Goal: Browse casually: Explore the website without a specific task or goal

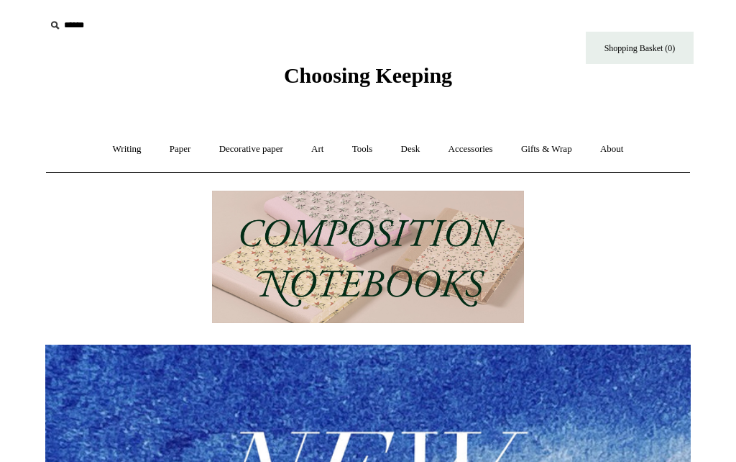
click at [114, 148] on link "Writing +" at bounding box center [127, 149] width 55 height 38
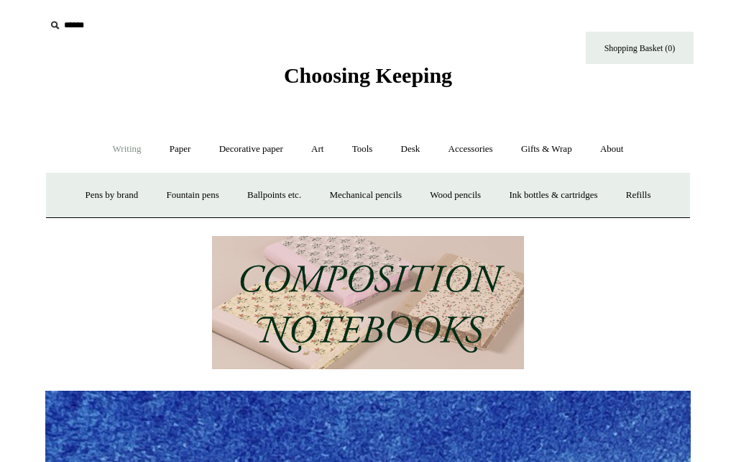
click at [166, 146] on link "Paper +" at bounding box center [180, 149] width 47 height 38
click at [507, 193] on link "Writing paper and envelopes +" at bounding box center [535, 195] width 133 height 38
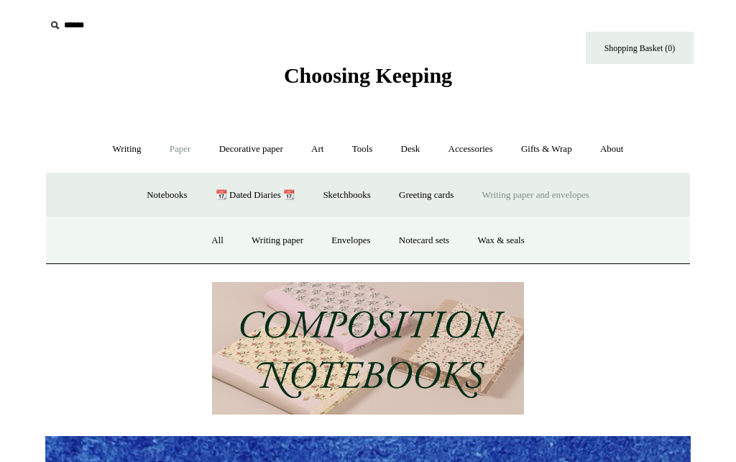
click at [267, 244] on link "Writing paper" at bounding box center [278, 240] width 78 height 38
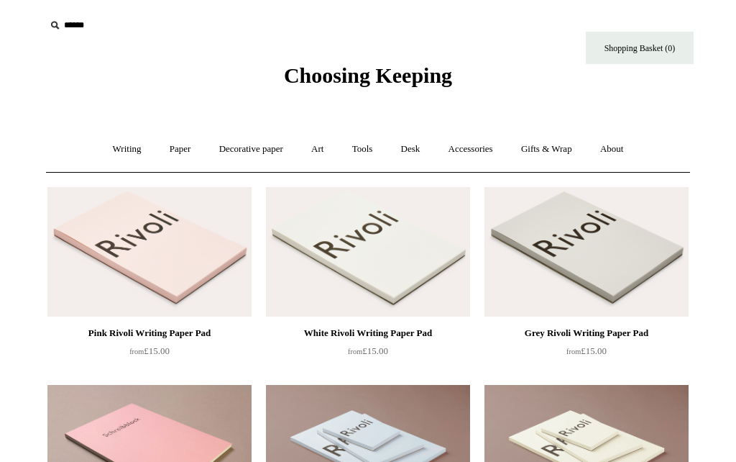
click at [166, 155] on link "Paper +" at bounding box center [180, 149] width 47 height 38
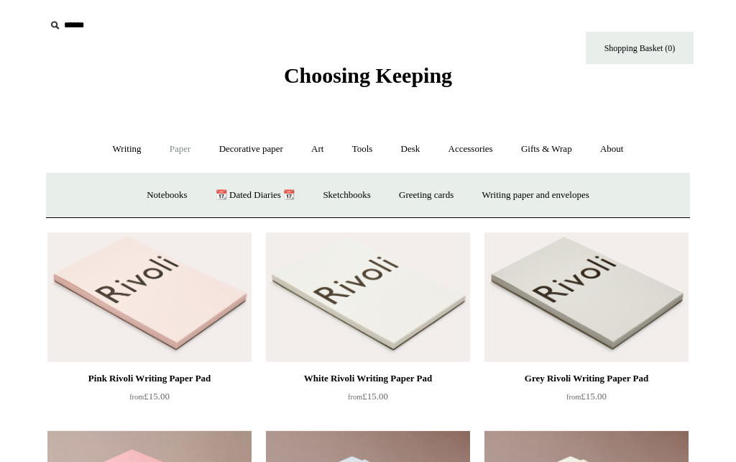
click at [413, 196] on link "Greeting cards +" at bounding box center [426, 195] width 81 height 38
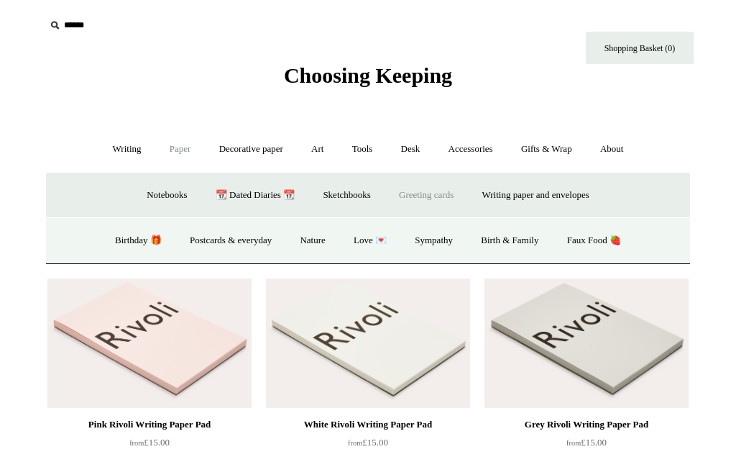
click at [116, 245] on link "Birthday 🎁" at bounding box center [138, 240] width 73 height 38
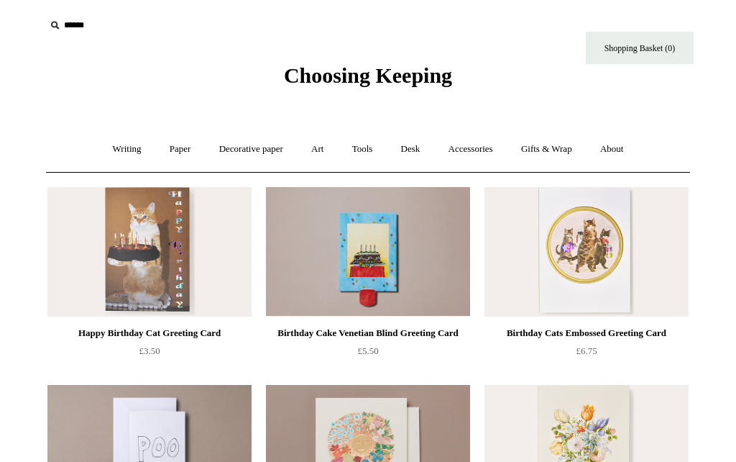
click at [319, 152] on link "Art +" at bounding box center [317, 149] width 38 height 38
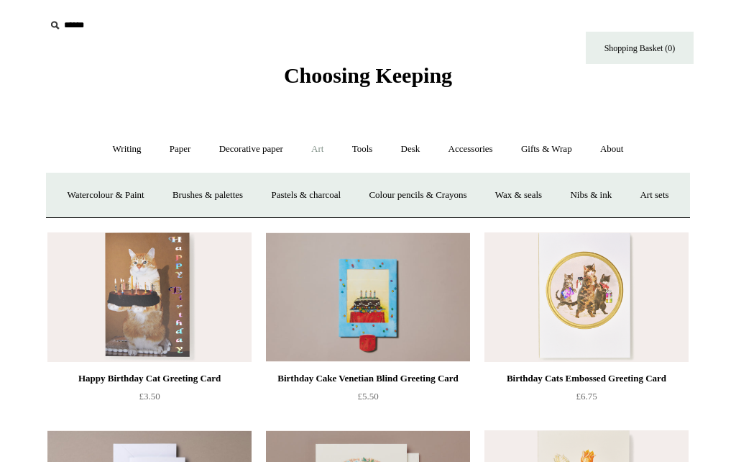
click at [354, 147] on link "Tools +" at bounding box center [362, 149] width 47 height 38
click at [590, 198] on link "Tape +" at bounding box center [578, 195] width 44 height 38
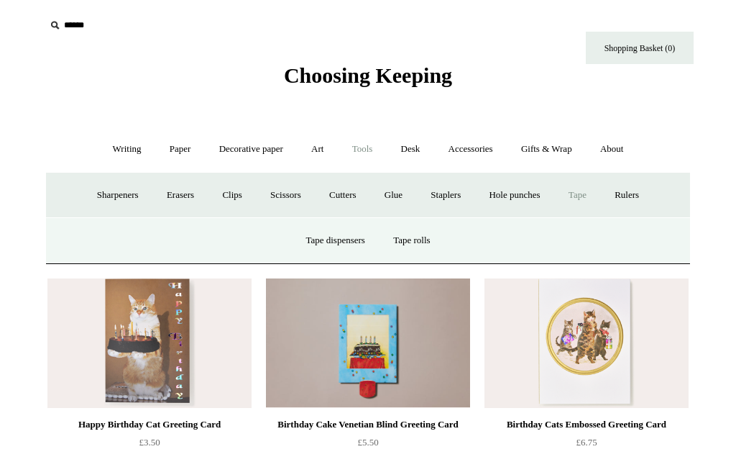
click at [416, 237] on link "Tape rolls" at bounding box center [411, 240] width 63 height 38
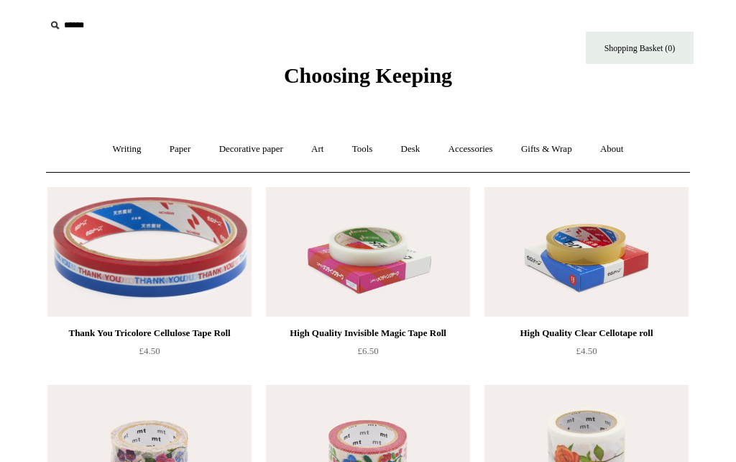
click at [364, 151] on link "Tools +" at bounding box center [362, 149] width 47 height 38
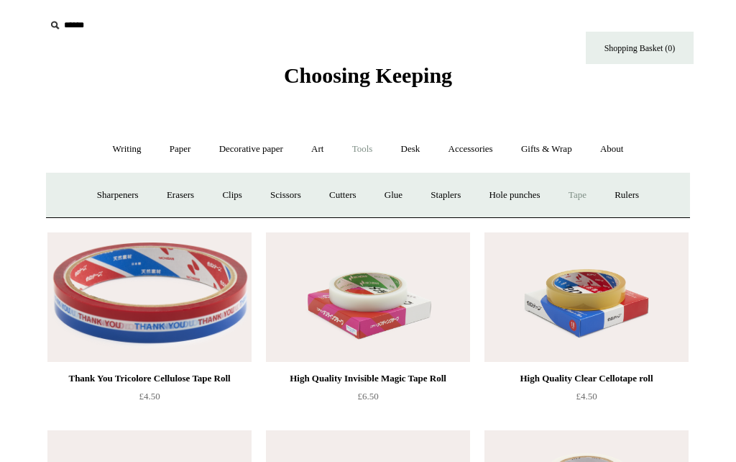
click at [336, 196] on link "Cutters" at bounding box center [342, 195] width 53 height 38
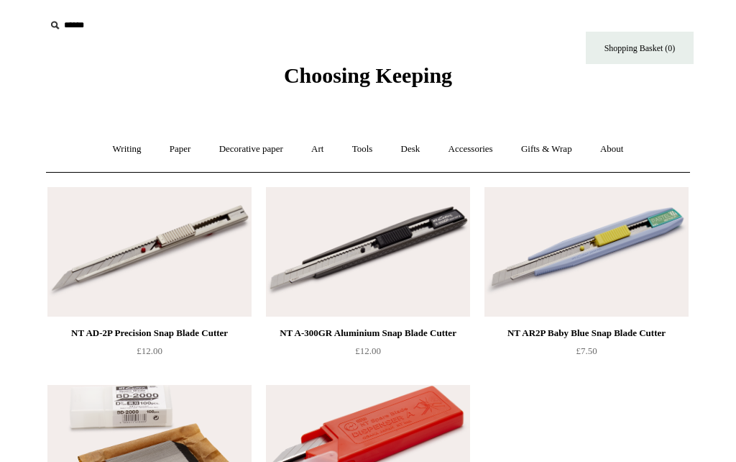
click at [239, 150] on link "Decorative paper +" at bounding box center [251, 149] width 90 height 38
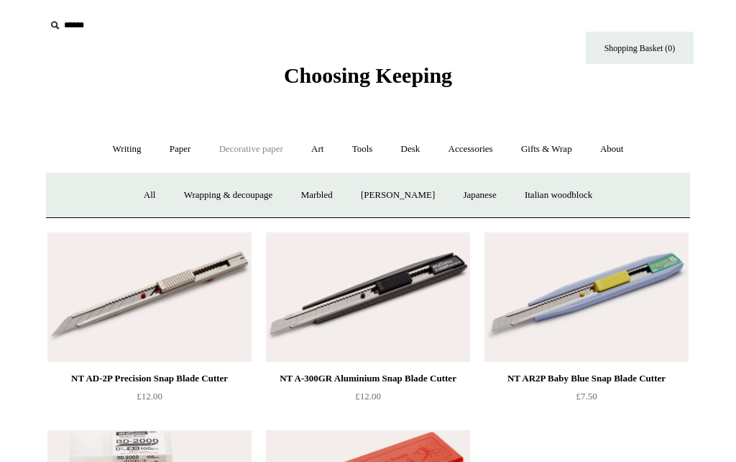
click at [171, 152] on link "Paper +" at bounding box center [180, 149] width 47 height 38
click at [231, 150] on link "Decorative paper +" at bounding box center [251, 149] width 90 height 38
click at [136, 196] on link "All" at bounding box center [150, 195] width 38 height 38
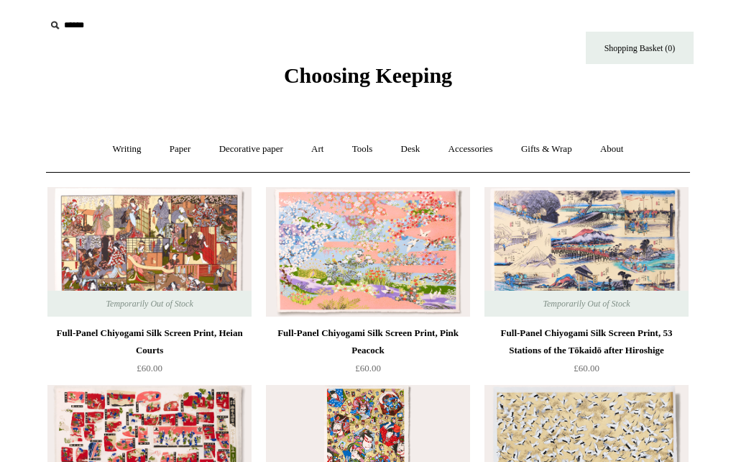
click at [165, 151] on link "Paper +" at bounding box center [180, 149] width 47 height 38
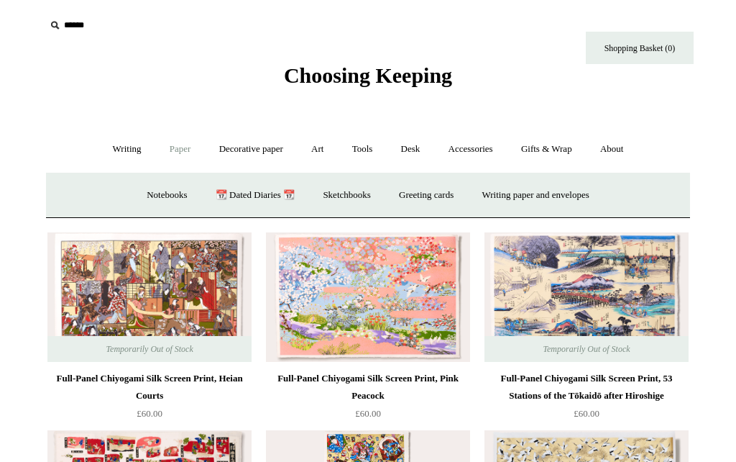
click at [237, 147] on link "Decorative paper +" at bounding box center [251, 149] width 90 height 38
click at [311, 154] on link "Art +" at bounding box center [317, 149] width 38 height 38
click at [360, 151] on link "Tools +" at bounding box center [362, 149] width 47 height 38
click at [223, 196] on link "Clips +" at bounding box center [231, 195] width 45 height 38
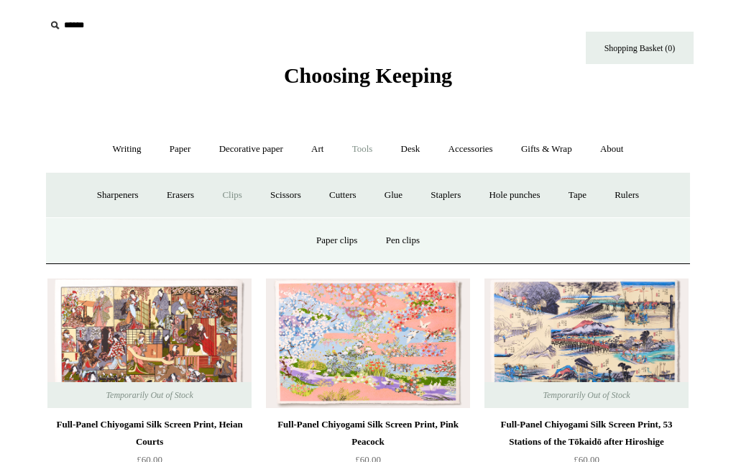
click at [329, 239] on link "Paper clips" at bounding box center [336, 240] width 67 height 38
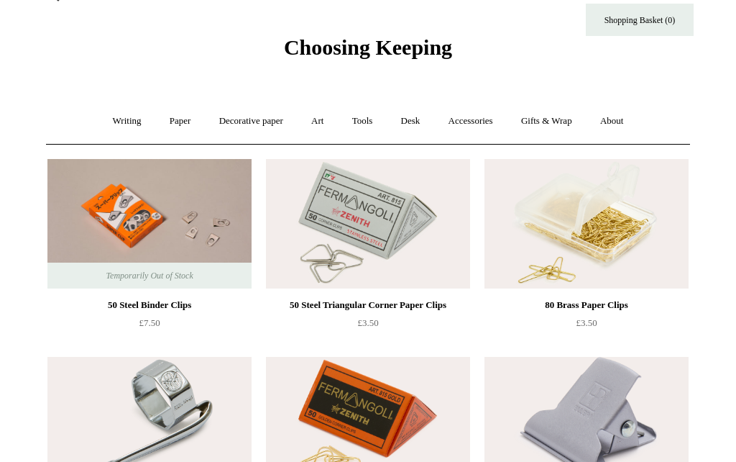
scroll to position [15, 0]
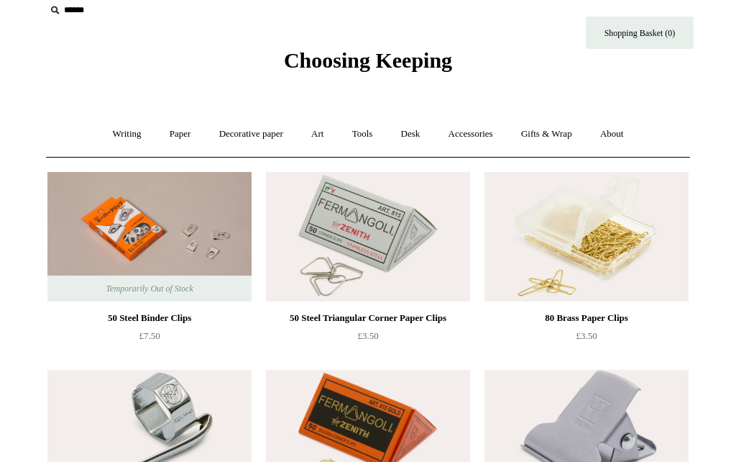
click at [360, 135] on link "Tools +" at bounding box center [362, 134] width 47 height 38
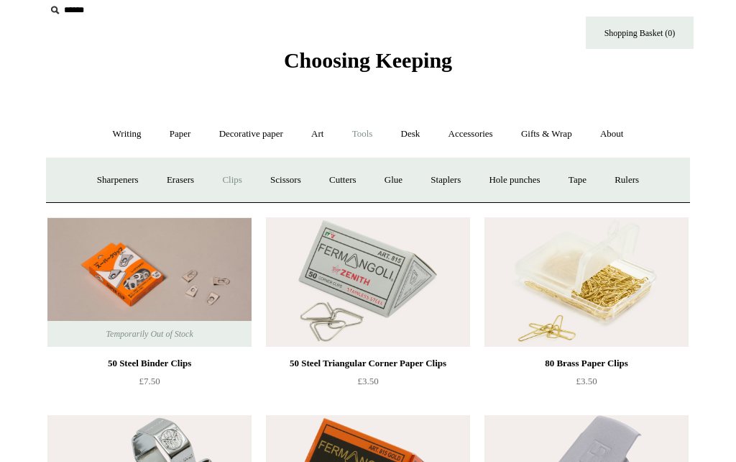
click at [406, 134] on link "Desk +" at bounding box center [410, 134] width 45 height 38
click at [474, 138] on link "Accessories +" at bounding box center [471, 134] width 70 height 38
click at [76, 179] on link "Personal Accessories +" at bounding box center [123, 180] width 104 height 38
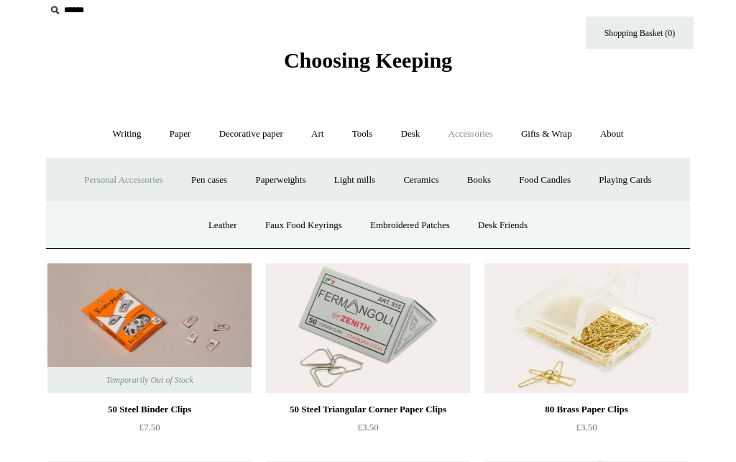
click at [354, 179] on link "Light mills" at bounding box center [354, 180] width 67 height 38
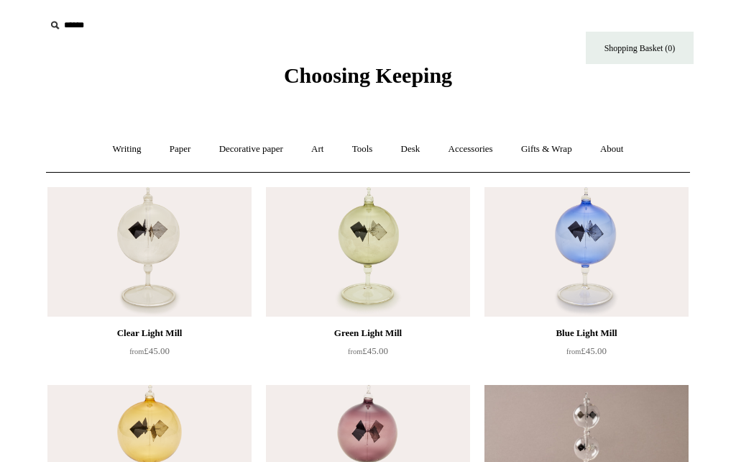
click at [469, 150] on link "Accessories +" at bounding box center [471, 149] width 70 height 38
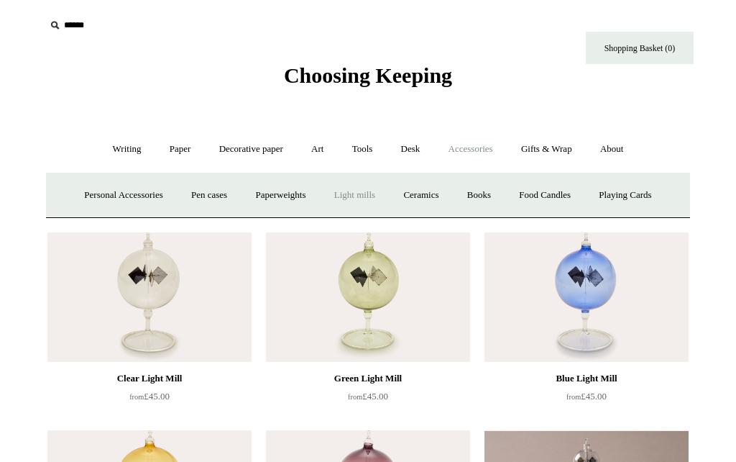
click at [549, 200] on link "Food Candles" at bounding box center [545, 195] width 78 height 38
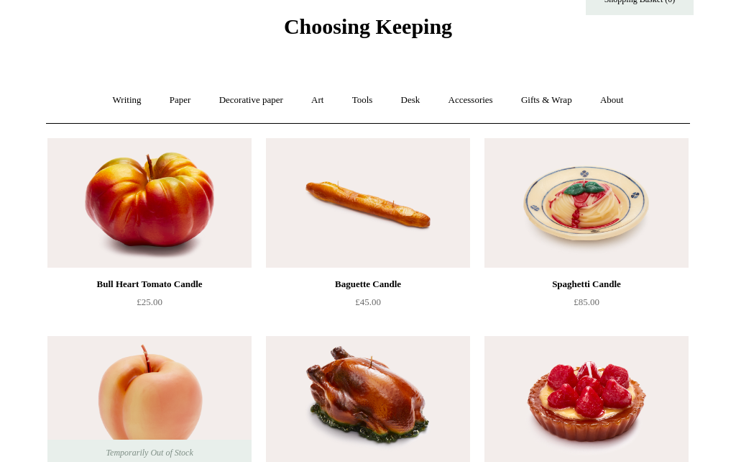
scroll to position [44, 0]
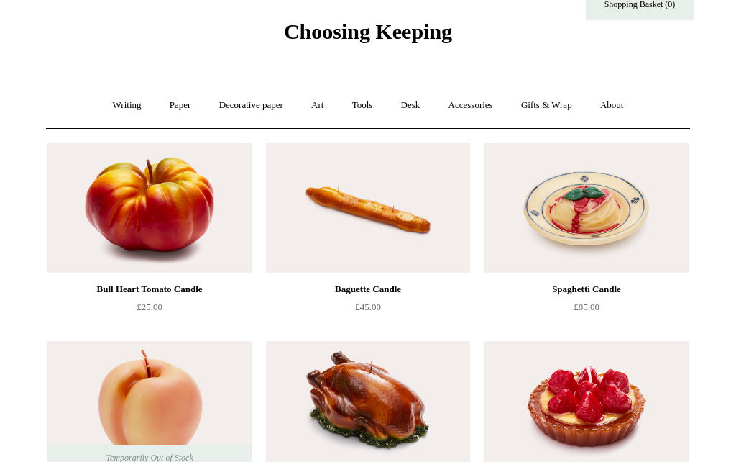
click at [475, 110] on link "Accessories +" at bounding box center [471, 105] width 70 height 38
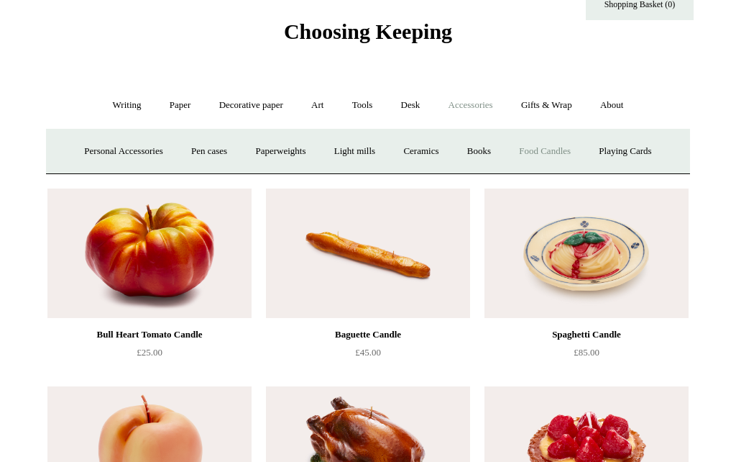
click at [633, 150] on link "Playing Cards" at bounding box center [625, 151] width 78 height 38
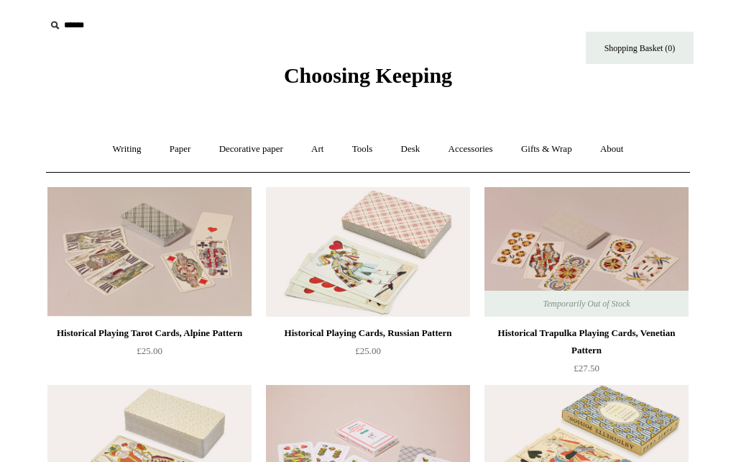
click at [551, 151] on link "Gifts & Wrap +" at bounding box center [546, 149] width 77 height 38
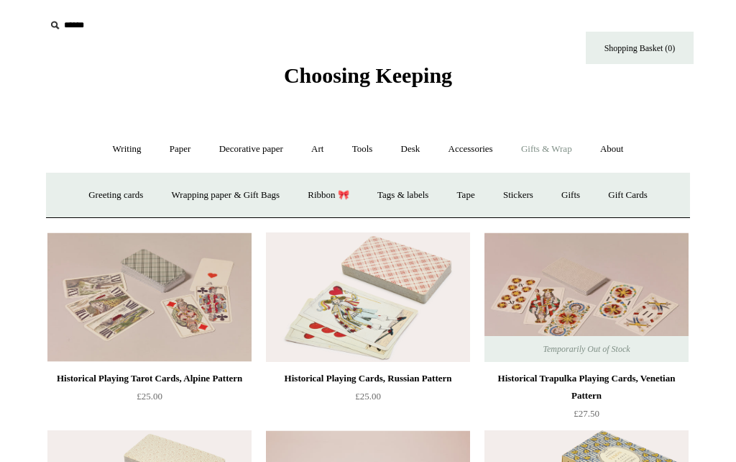
click at [182, 196] on link "Wrapping paper & Gift Bags" at bounding box center [226, 195] width 134 height 38
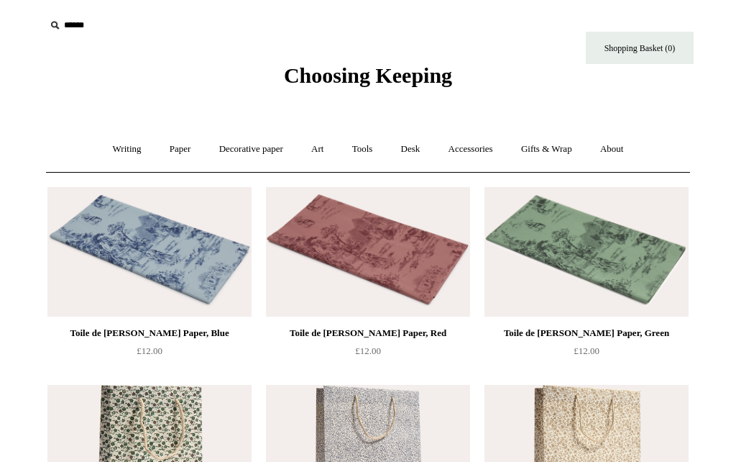
click at [554, 147] on link "Gifts & Wrap +" at bounding box center [546, 149] width 77 height 38
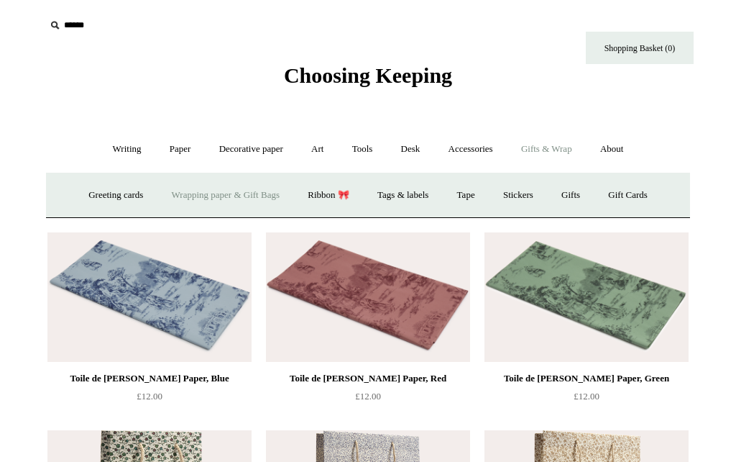
click at [325, 199] on link "Ribbon 🎀" at bounding box center [329, 195] width 68 height 38
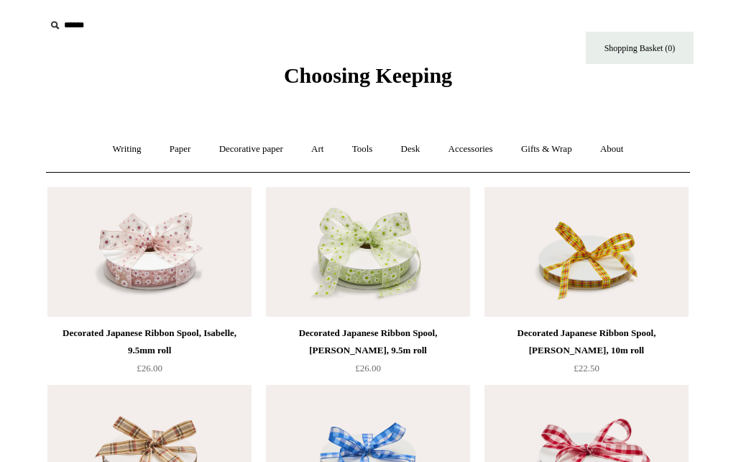
click at [552, 151] on link "Gifts & Wrap +" at bounding box center [546, 149] width 77 height 38
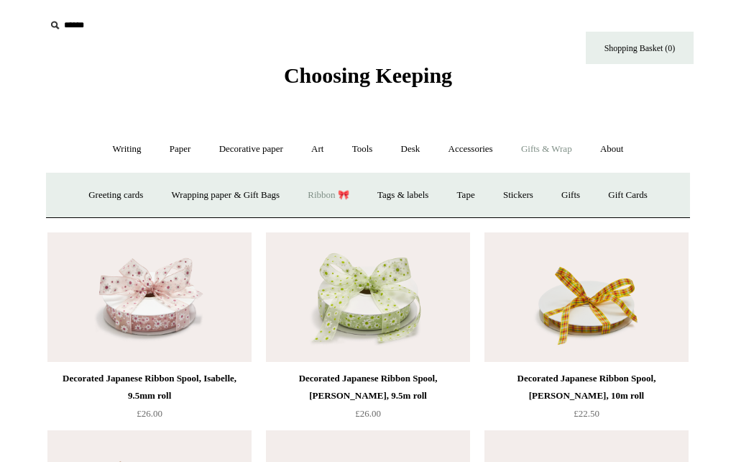
click at [413, 193] on link "Tags & labels" at bounding box center [402, 195] width 77 height 38
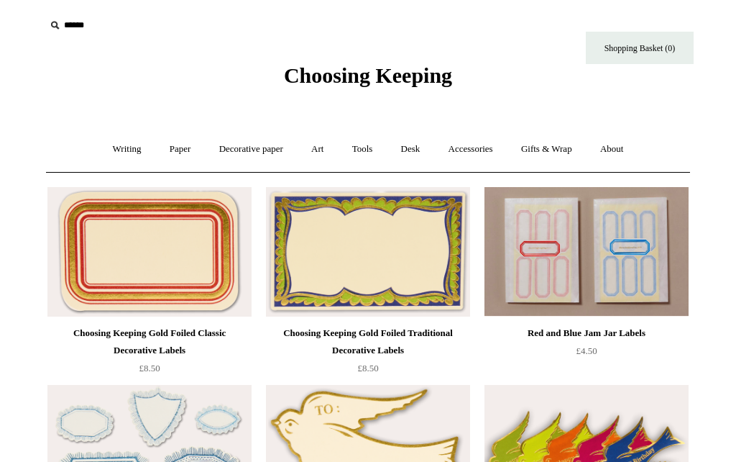
click at [554, 154] on link "Gifts & Wrap +" at bounding box center [546, 149] width 77 height 38
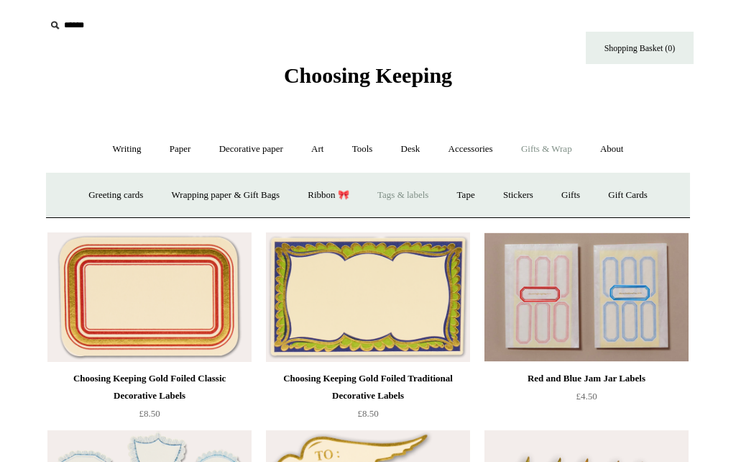
click at [473, 198] on link "Tape" at bounding box center [466, 195] width 44 height 38
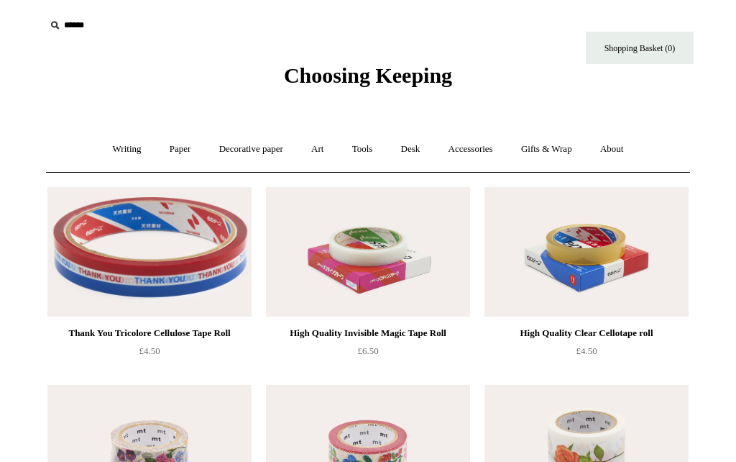
click at [549, 144] on link "Gifts & Wrap +" at bounding box center [546, 149] width 77 height 38
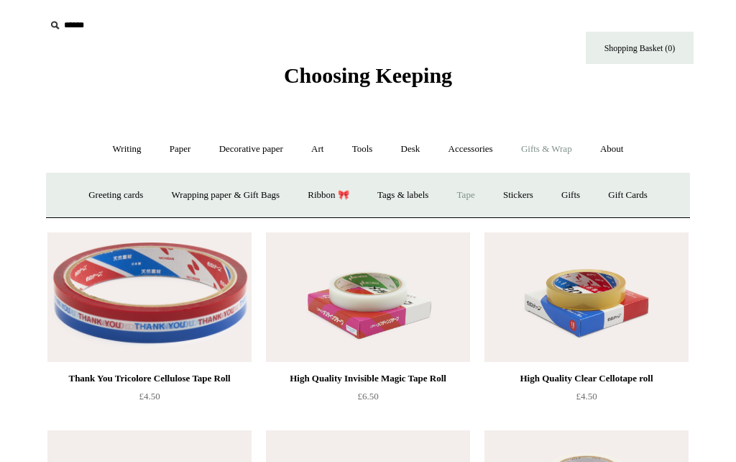
click at [528, 194] on link "Stickers" at bounding box center [518, 195] width 56 height 38
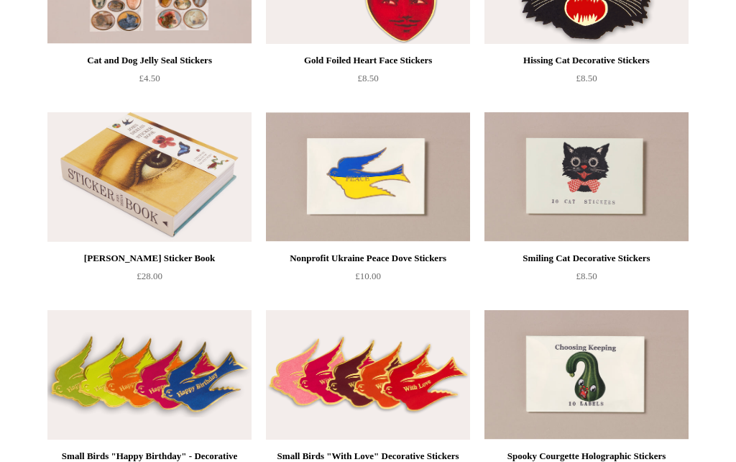
scroll to position [265, 0]
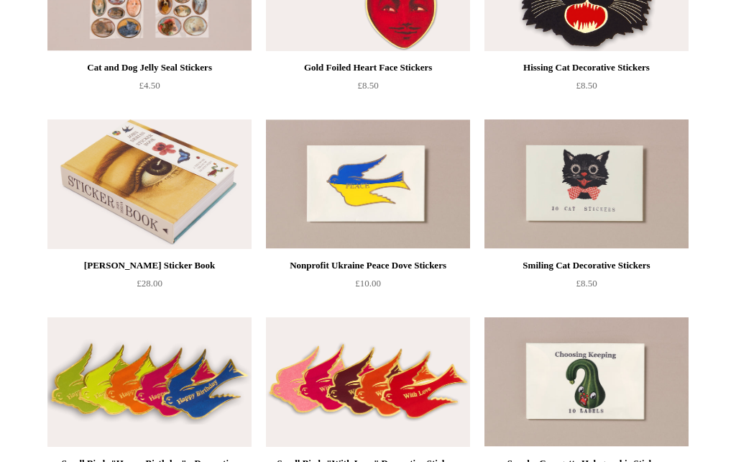
click at [99, 187] on img at bounding box center [149, 183] width 204 height 129
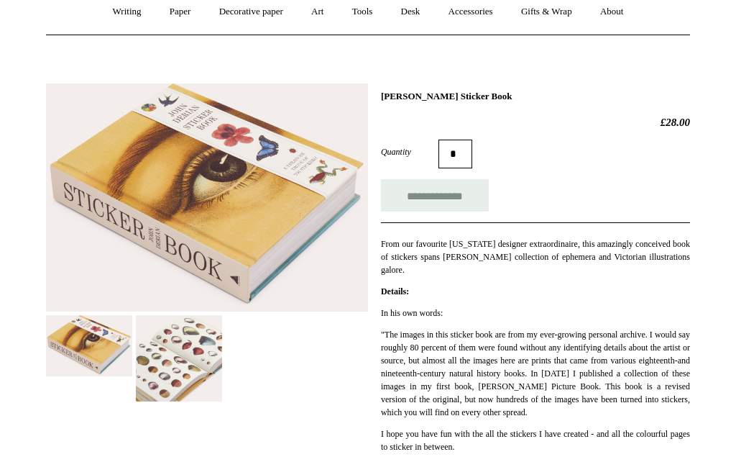
scroll to position [138, 0]
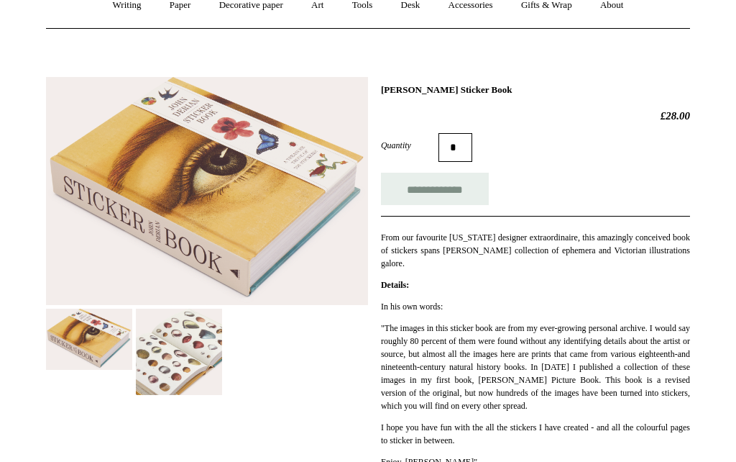
click at [165, 359] on img at bounding box center [179, 352] width 86 height 86
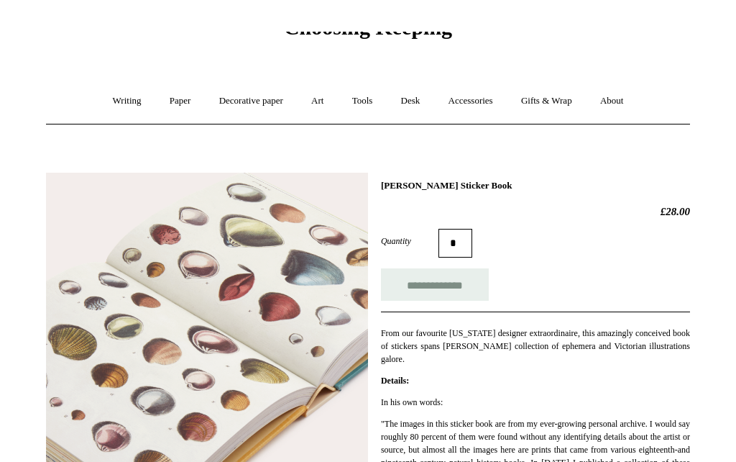
scroll to position [0, 0]
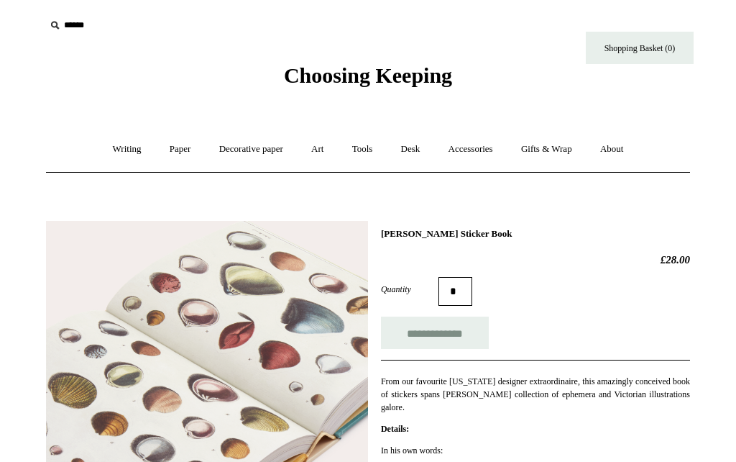
click at [554, 152] on link "Gifts & Wrap +" at bounding box center [546, 149] width 77 height 38
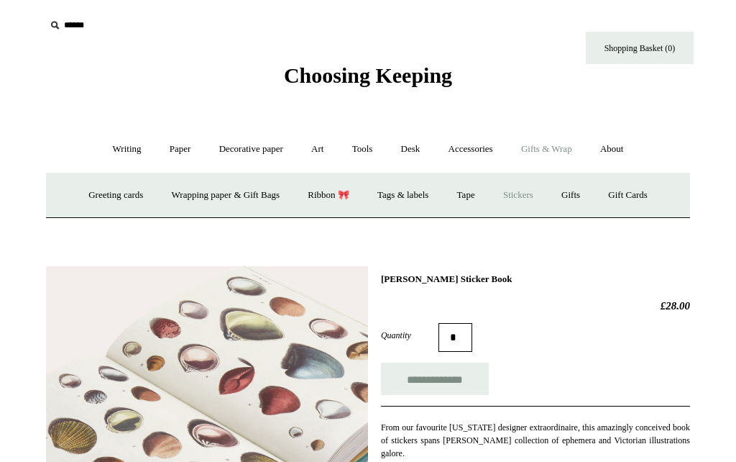
click at [574, 194] on link "Gifts +" at bounding box center [571, 195] width 45 height 38
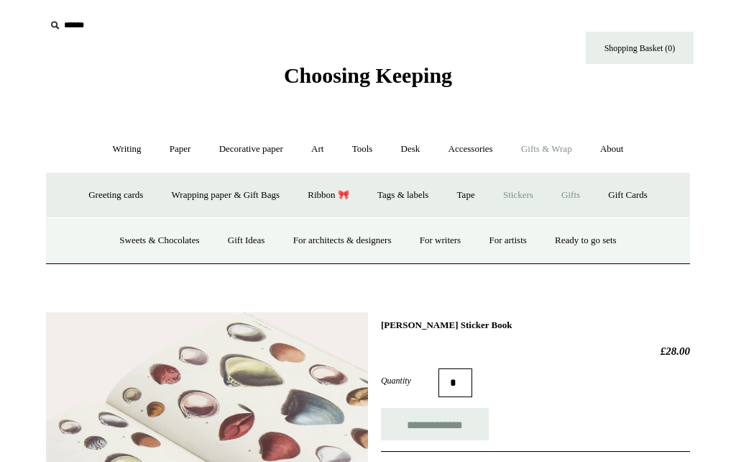
click at [109, 238] on link "Sweets & Chocolates" at bounding box center [159, 240] width 106 height 38
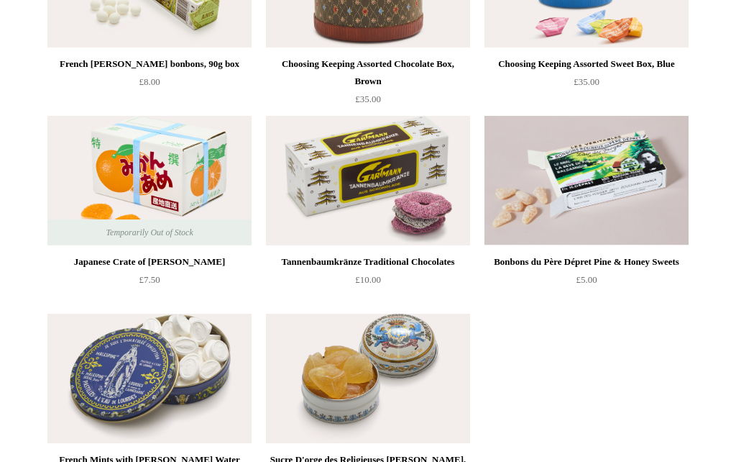
scroll to position [277, 0]
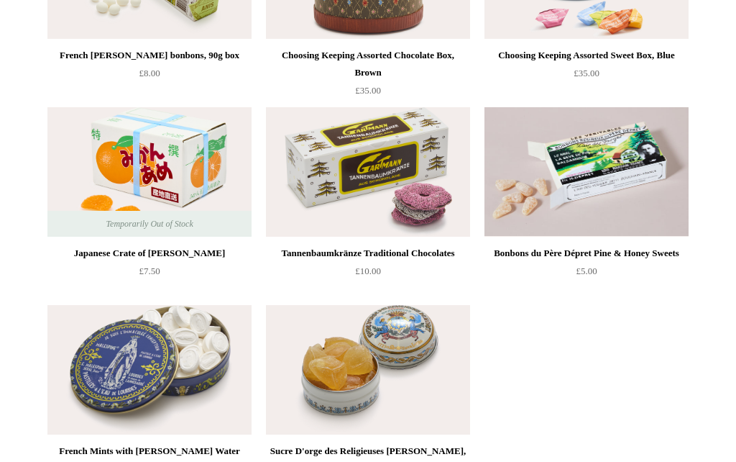
click at [325, 456] on div "Sucre D'orge des Religieuses [PERSON_NAME], [PERSON_NAME] in a Tin, 24g" at bounding box center [368, 460] width 197 height 35
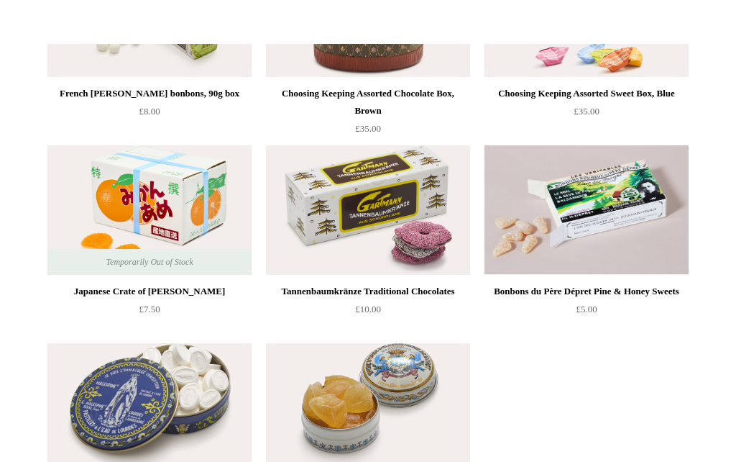
scroll to position [239, 0]
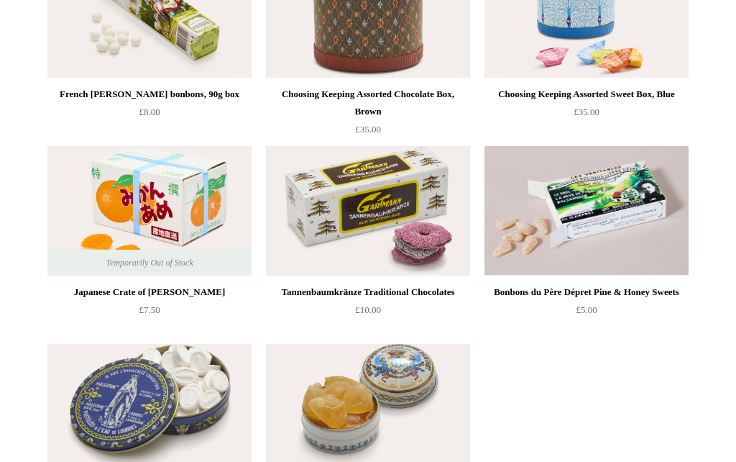
click at [21, 329] on div "French Anis de Flavigny bonbons, 90g box £8.00" at bounding box center [368, 237] width 719 height 593
click at [89, 290] on div "Japanese Crate of [PERSON_NAME]" at bounding box center [149, 291] width 197 height 17
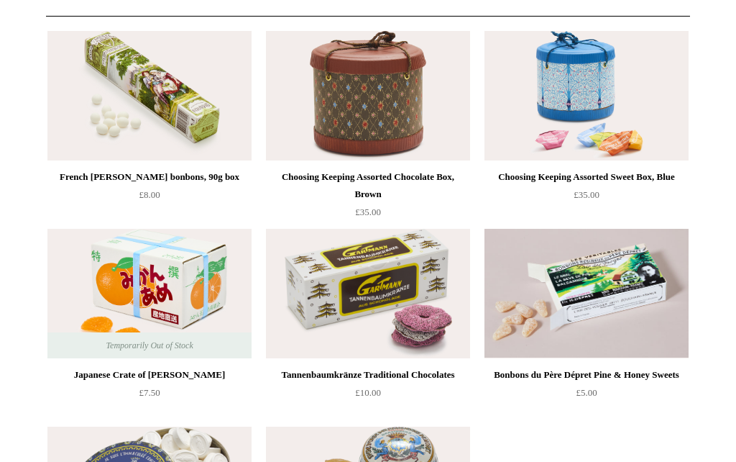
scroll to position [155, 0]
click at [551, 178] on div "Choosing Keeping Assorted Sweet Box, Blue" at bounding box center [586, 177] width 197 height 17
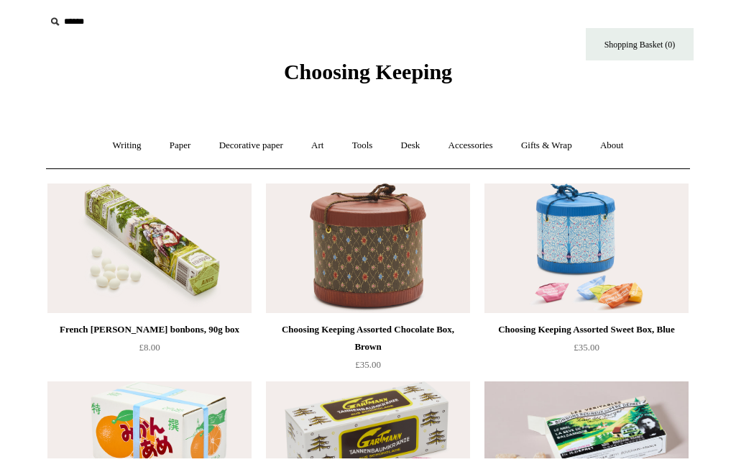
scroll to position [0, 0]
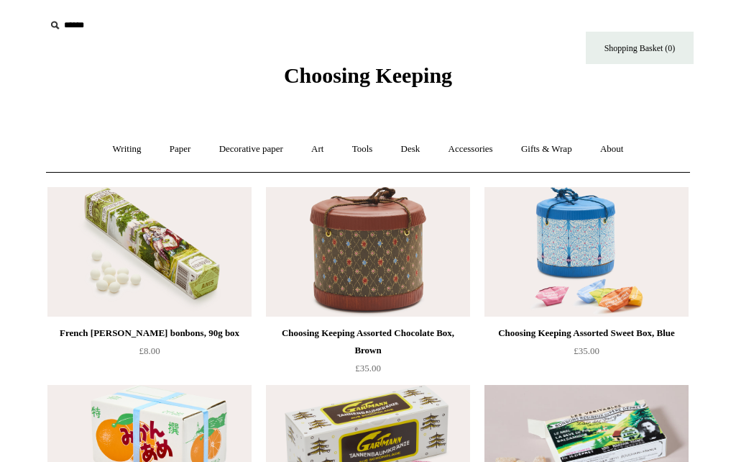
click at [559, 152] on link "Gifts & Wrap +" at bounding box center [546, 149] width 77 height 38
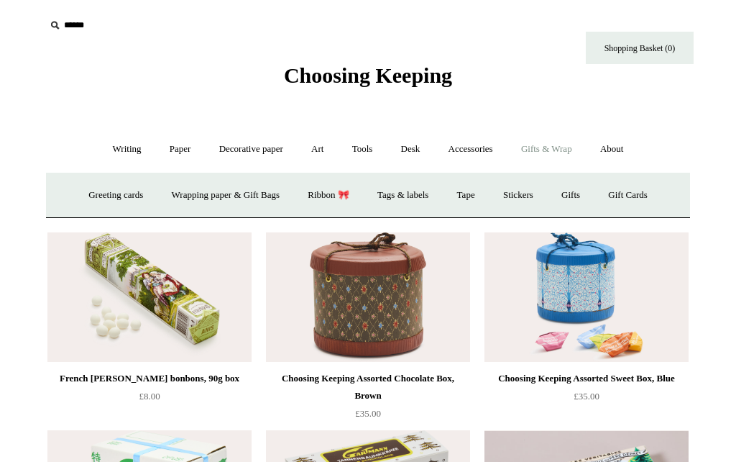
click at [587, 193] on link "Gifts +" at bounding box center [571, 195] width 45 height 38
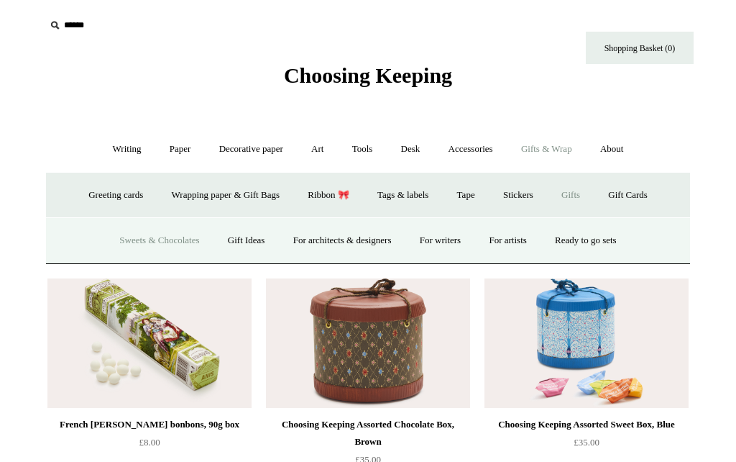
click at [447, 244] on link "For writers" at bounding box center [440, 240] width 67 height 38
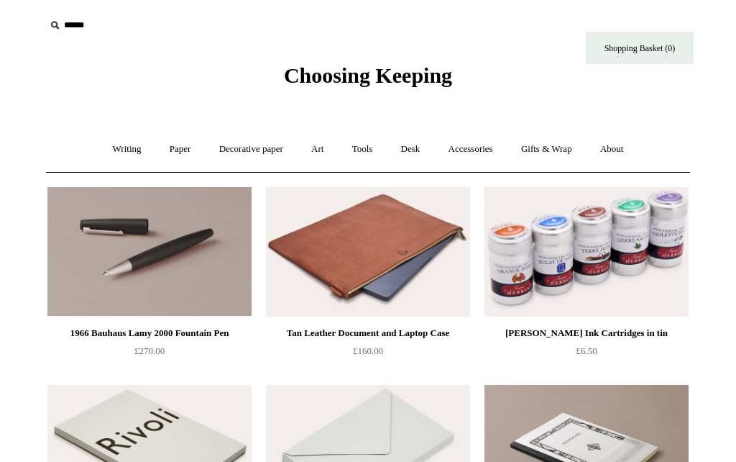
click at [564, 154] on link "Gifts & Wrap +" at bounding box center [546, 149] width 77 height 38
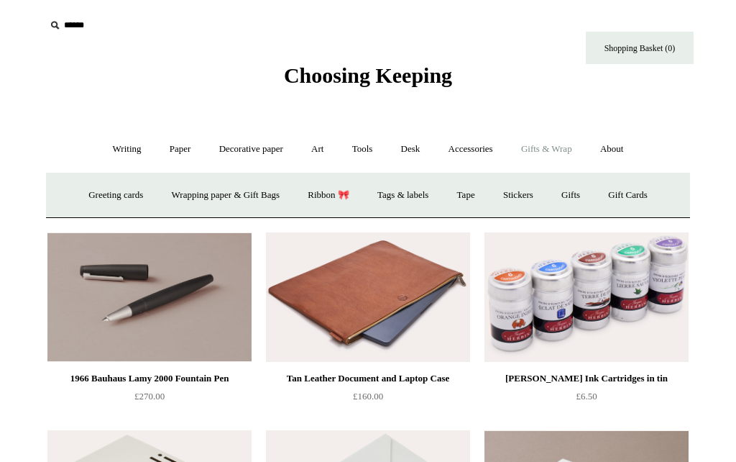
click at [577, 200] on link "Gifts +" at bounding box center [571, 195] width 45 height 38
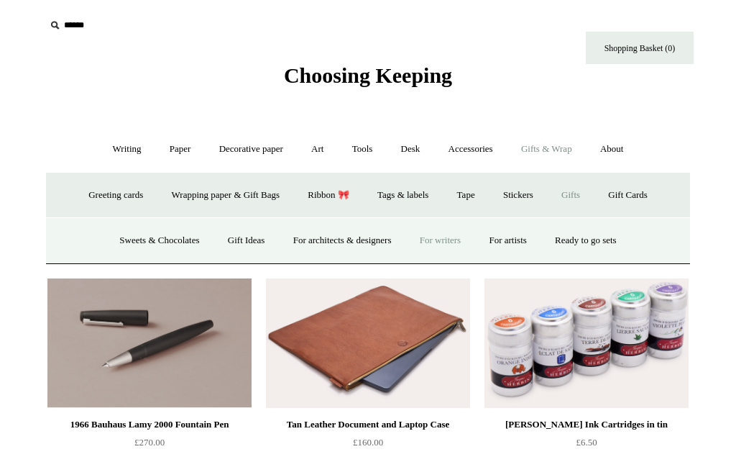
click at [325, 244] on link "For architects & designers" at bounding box center [342, 240] width 124 height 38
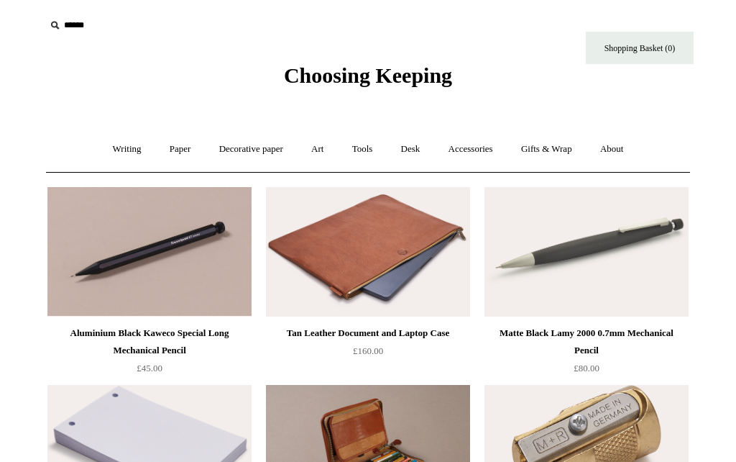
click at [551, 155] on link "Gifts & Wrap +" at bounding box center [546, 149] width 77 height 38
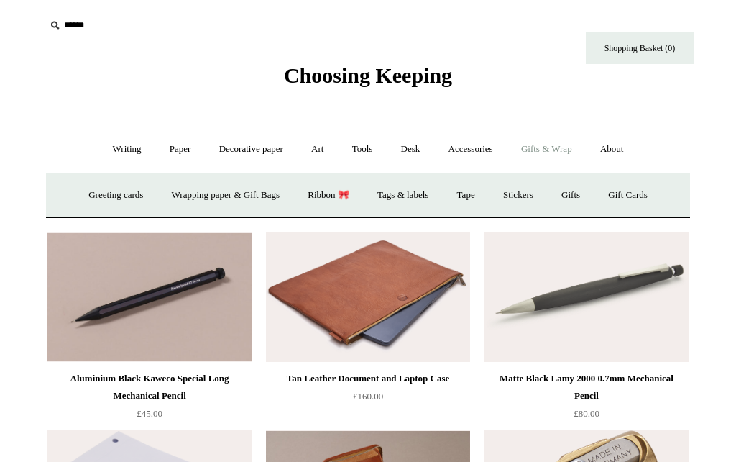
click at [577, 188] on link "Gifts +" at bounding box center [571, 195] width 45 height 38
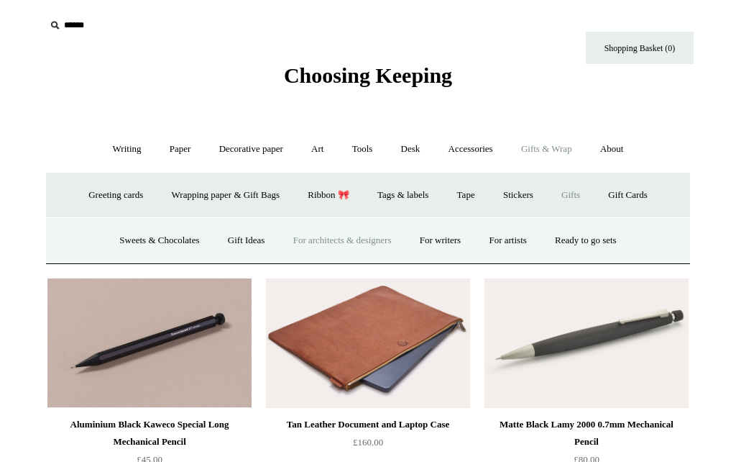
click at [229, 238] on link "Gift Ideas" at bounding box center [246, 240] width 63 height 38
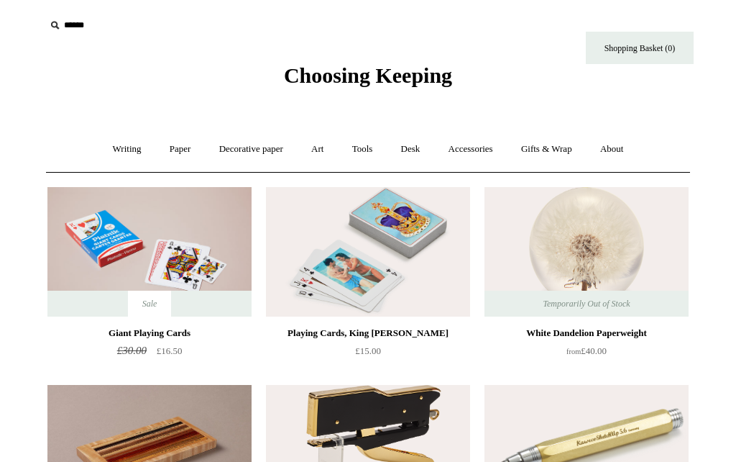
click at [171, 155] on link "Paper +" at bounding box center [180, 149] width 47 height 38
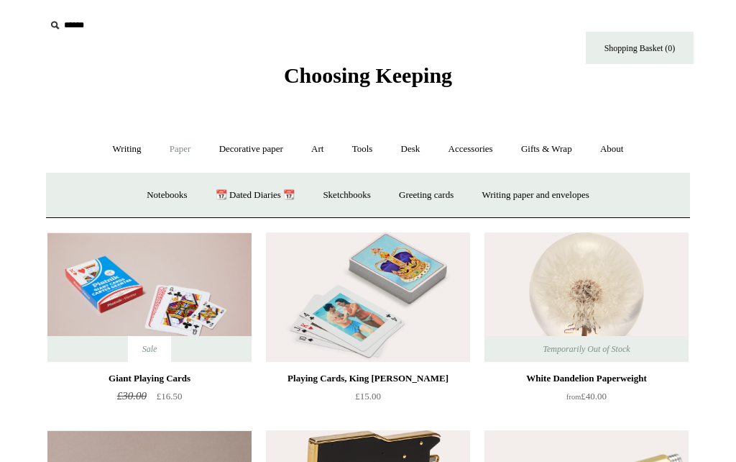
click at [227, 147] on link "Decorative paper +" at bounding box center [251, 149] width 90 height 38
click at [311, 150] on link "Art +" at bounding box center [317, 149] width 38 height 38
click at [359, 150] on link "Tools +" at bounding box center [362, 149] width 47 height 38
click at [339, 198] on link "Cutters" at bounding box center [342, 195] width 53 height 38
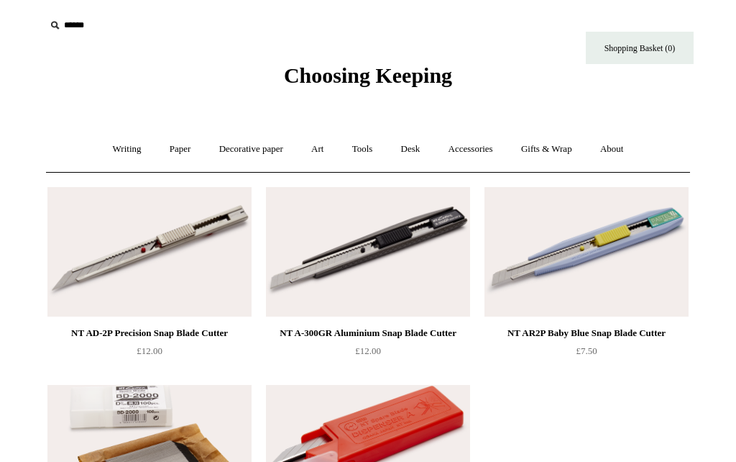
click at [358, 151] on link "Tools +" at bounding box center [362, 149] width 47 height 38
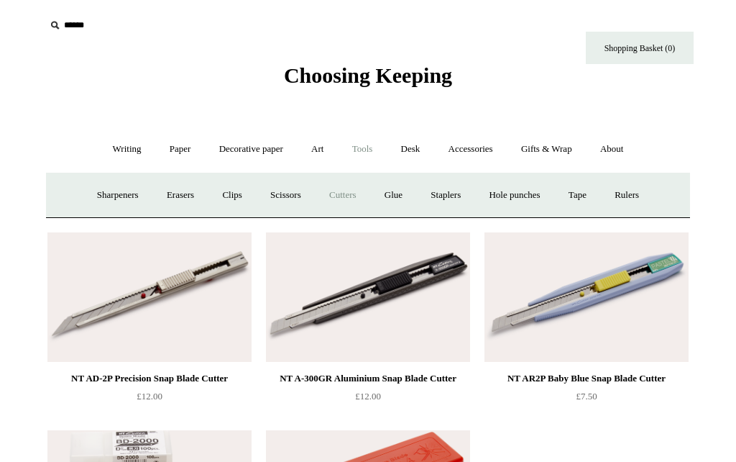
click at [518, 198] on link "Hole punches" at bounding box center [514, 195] width 77 height 38
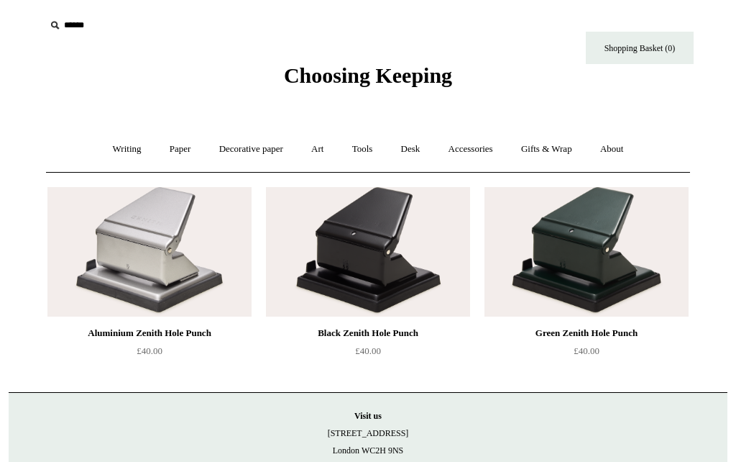
click at [358, 152] on link "Tools +" at bounding box center [362, 149] width 47 height 38
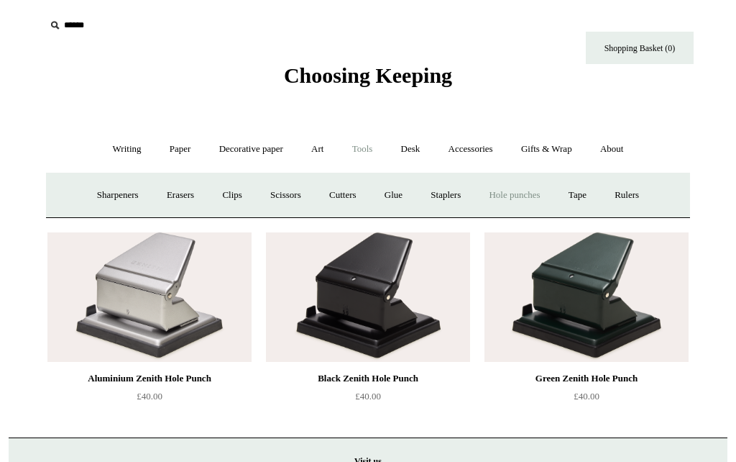
click at [407, 150] on link "Desk +" at bounding box center [410, 149] width 45 height 38
click at [510, 197] on link "Scanlon Apparati" at bounding box center [522, 195] width 91 height 38
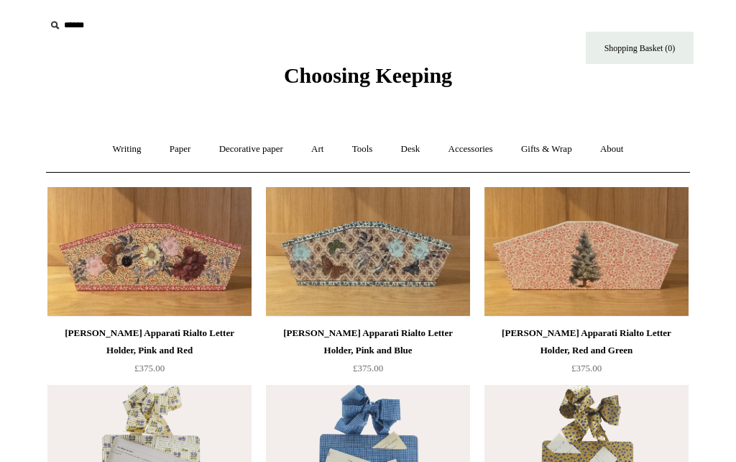
click at [410, 152] on link "Desk +" at bounding box center [410, 149] width 45 height 38
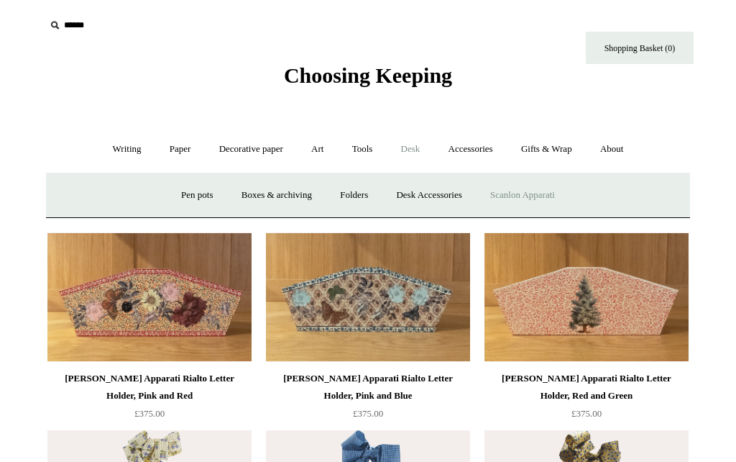
click at [474, 147] on link "Accessories +" at bounding box center [471, 149] width 70 height 38
click at [76, 194] on link "Personal Accessories +" at bounding box center [123, 195] width 104 height 38
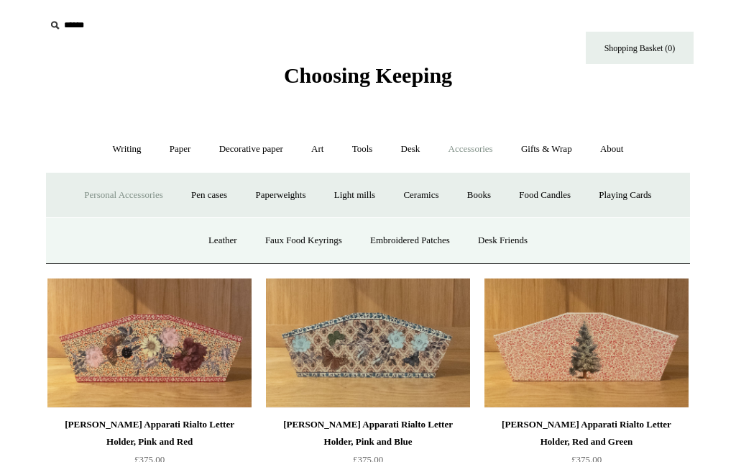
click at [193, 195] on link "Pen cases" at bounding box center [209, 195] width 62 height 38
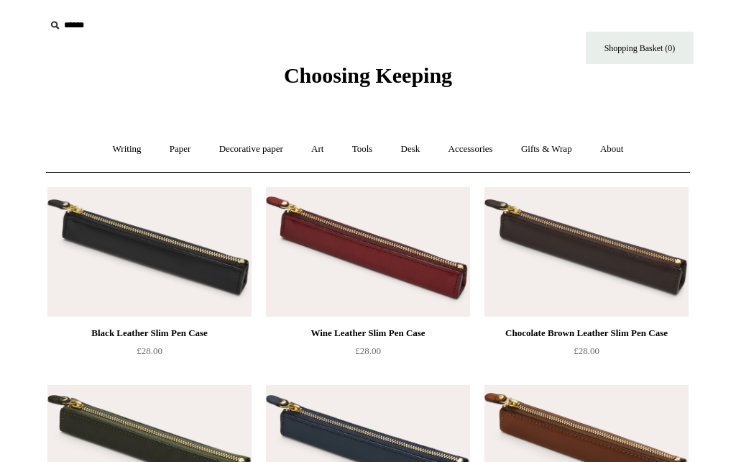
click at [474, 152] on link "Accessories +" at bounding box center [471, 149] width 70 height 38
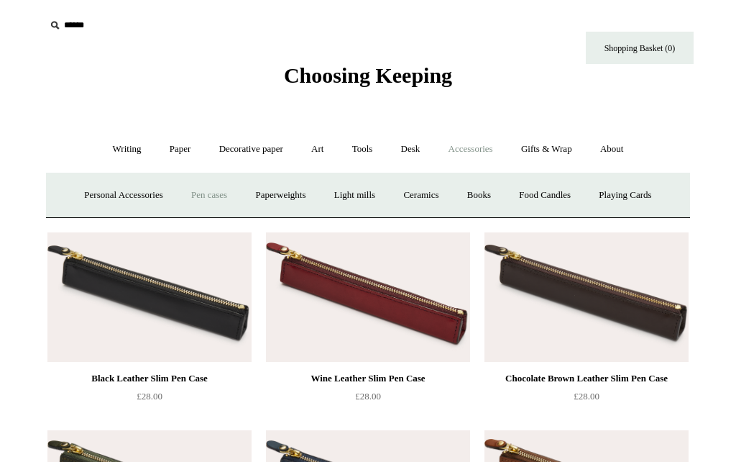
click at [347, 196] on link "Light mills" at bounding box center [354, 195] width 67 height 38
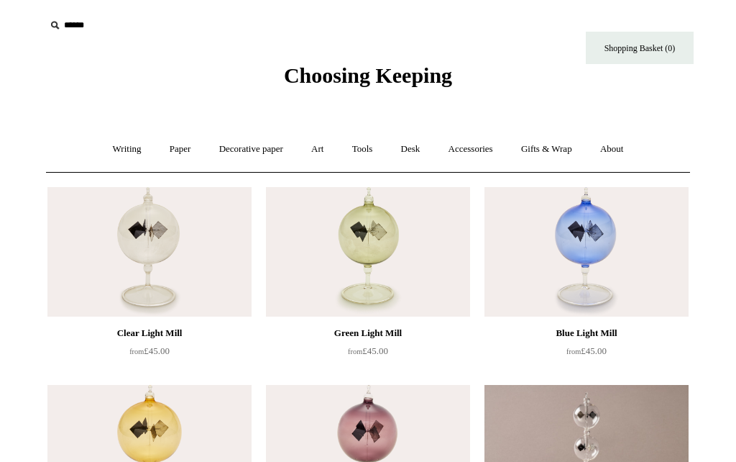
click at [554, 145] on link "Gifts & Wrap +" at bounding box center [546, 149] width 77 height 38
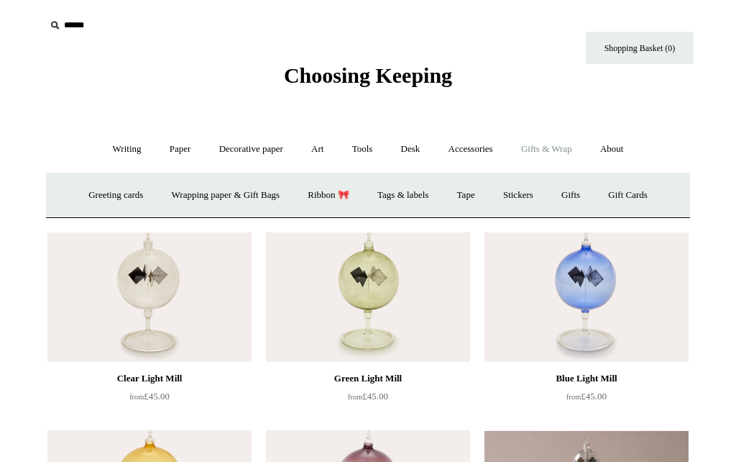
click at [470, 151] on link "Accessories +" at bounding box center [471, 149] width 70 height 38
click at [424, 200] on link "Ceramics +" at bounding box center [420, 195] width 61 height 38
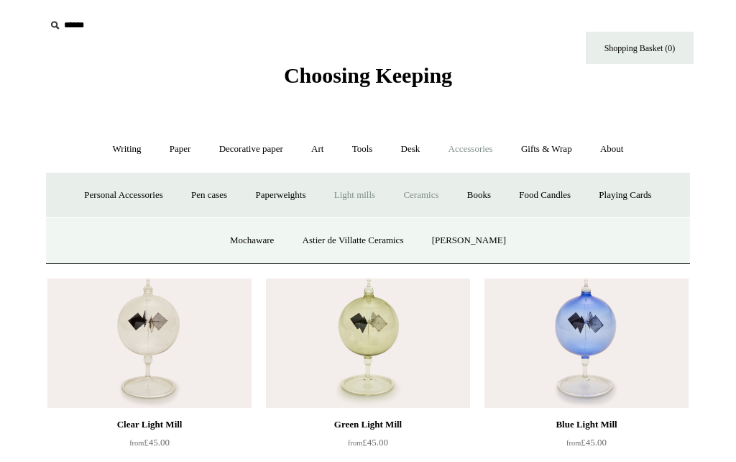
click at [486, 196] on link "Books" at bounding box center [479, 195] width 50 height 38
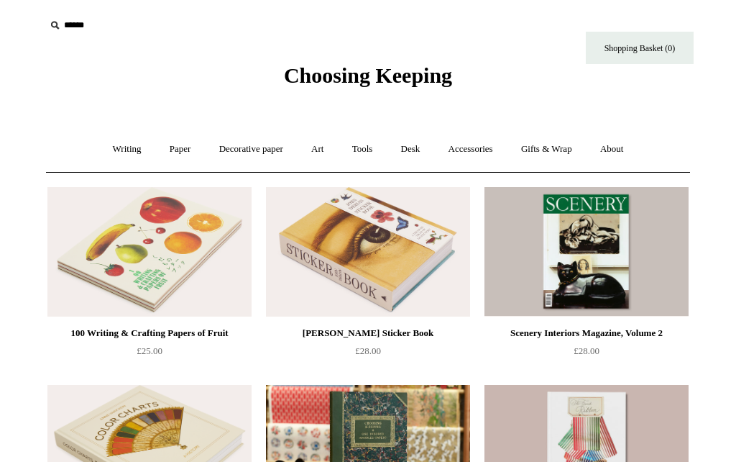
click at [465, 153] on link "Accessories +" at bounding box center [471, 149] width 70 height 38
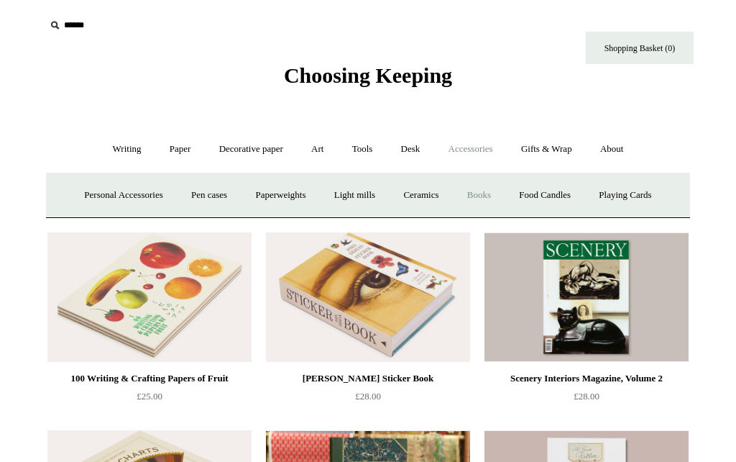
click at [545, 152] on link "Gifts & Wrap +" at bounding box center [546, 149] width 77 height 38
click at [229, 155] on link "Decorative paper +" at bounding box center [251, 149] width 90 height 38
